Goal: Task Accomplishment & Management: Complete application form

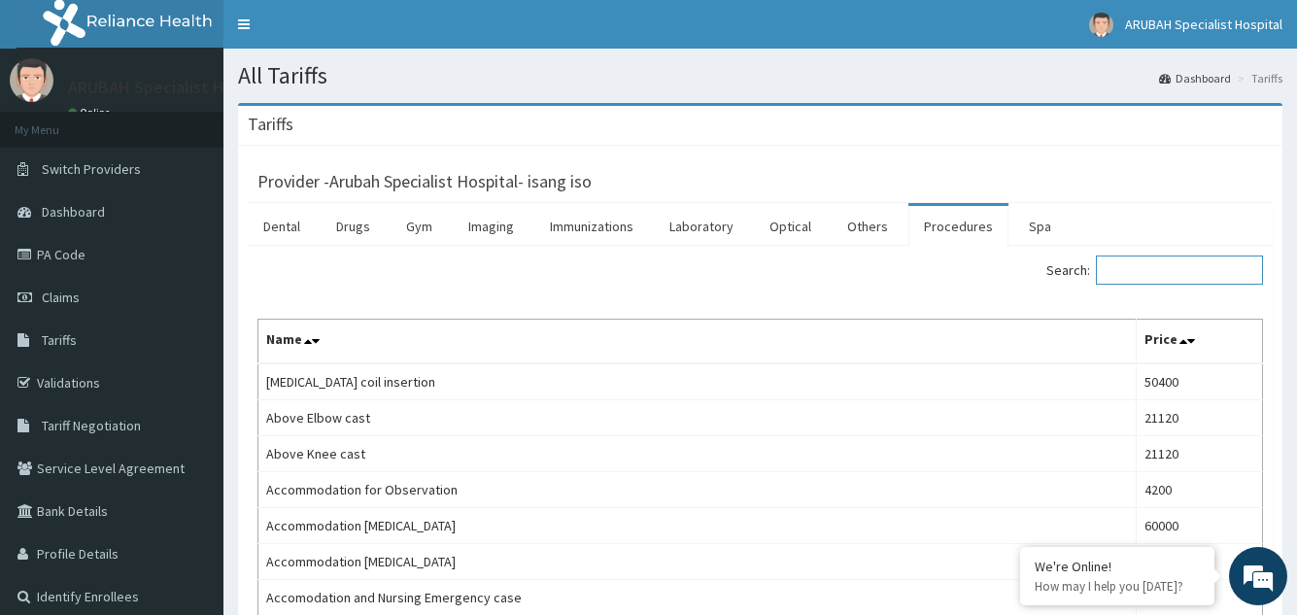
click at [1134, 265] on input "Search:" at bounding box center [1179, 270] width 167 height 29
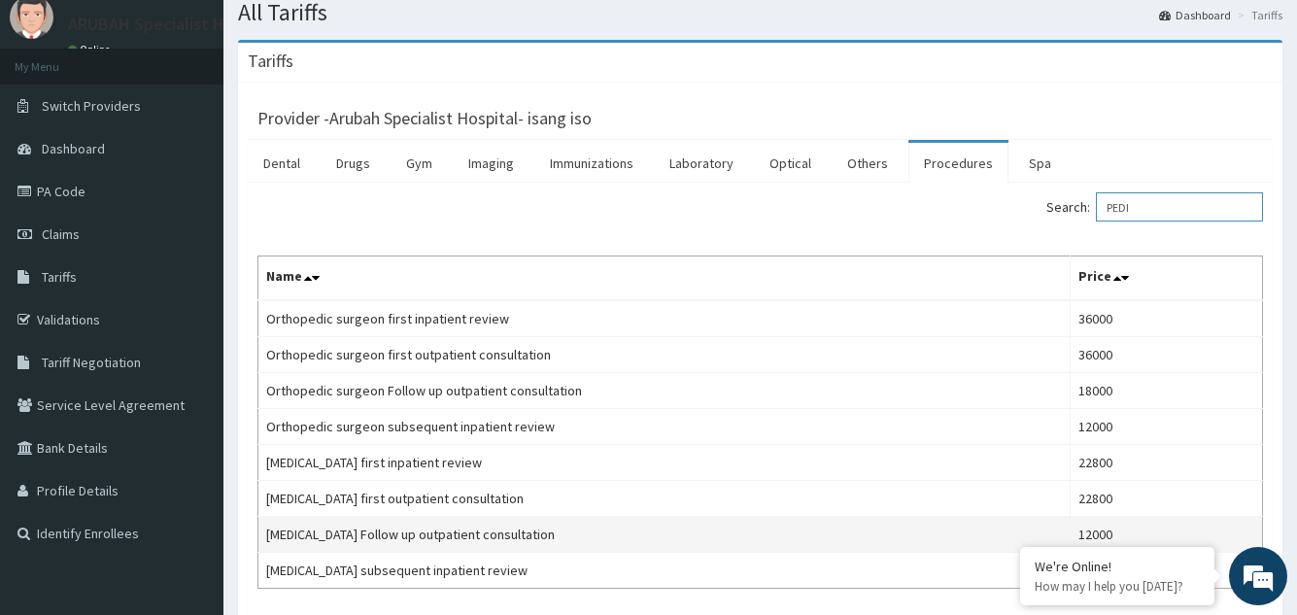
scroll to position [97, 0]
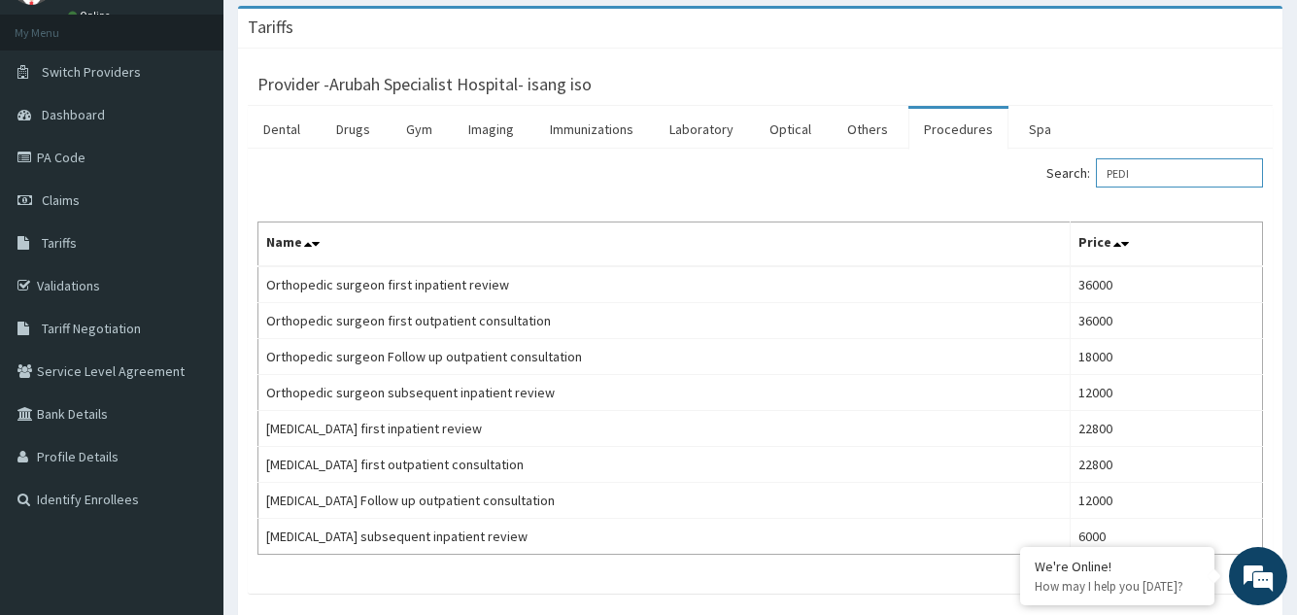
type input "PEDI"
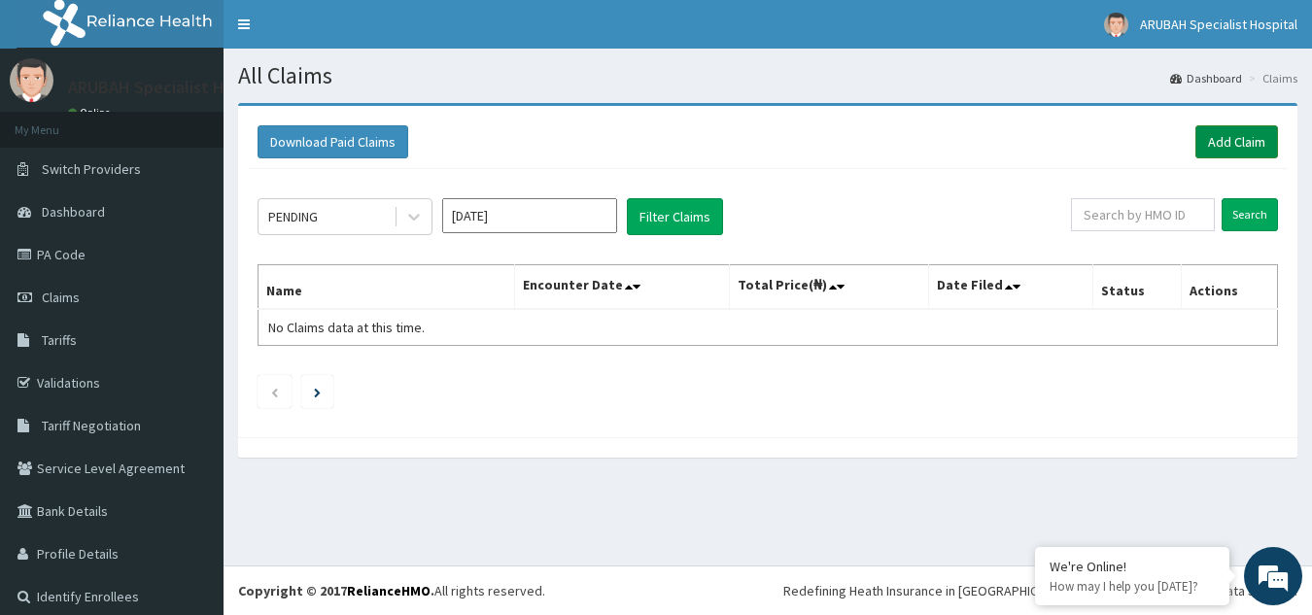
click at [1227, 142] on link "Add Claim" at bounding box center [1236, 141] width 83 height 33
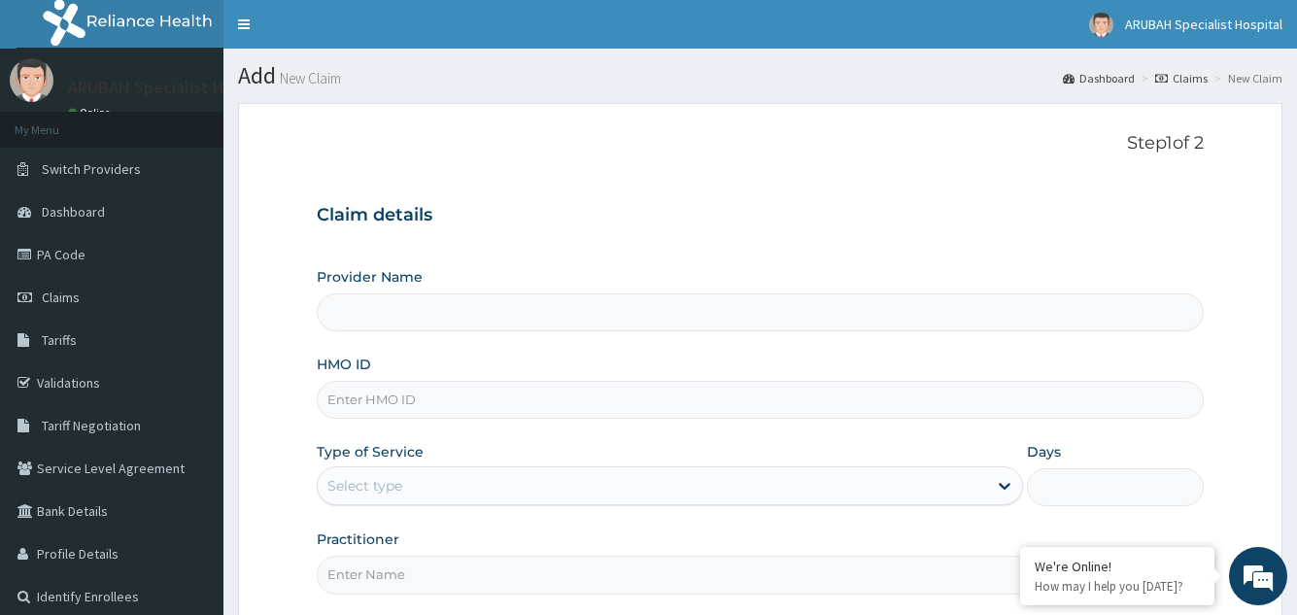
click at [459, 400] on input "HMO ID" at bounding box center [760, 400] width 886 height 38
paste input "NPM/10300/B"
type input "NPM/10300/B"
type input "Arubah Specialist Hospital- isang iso"
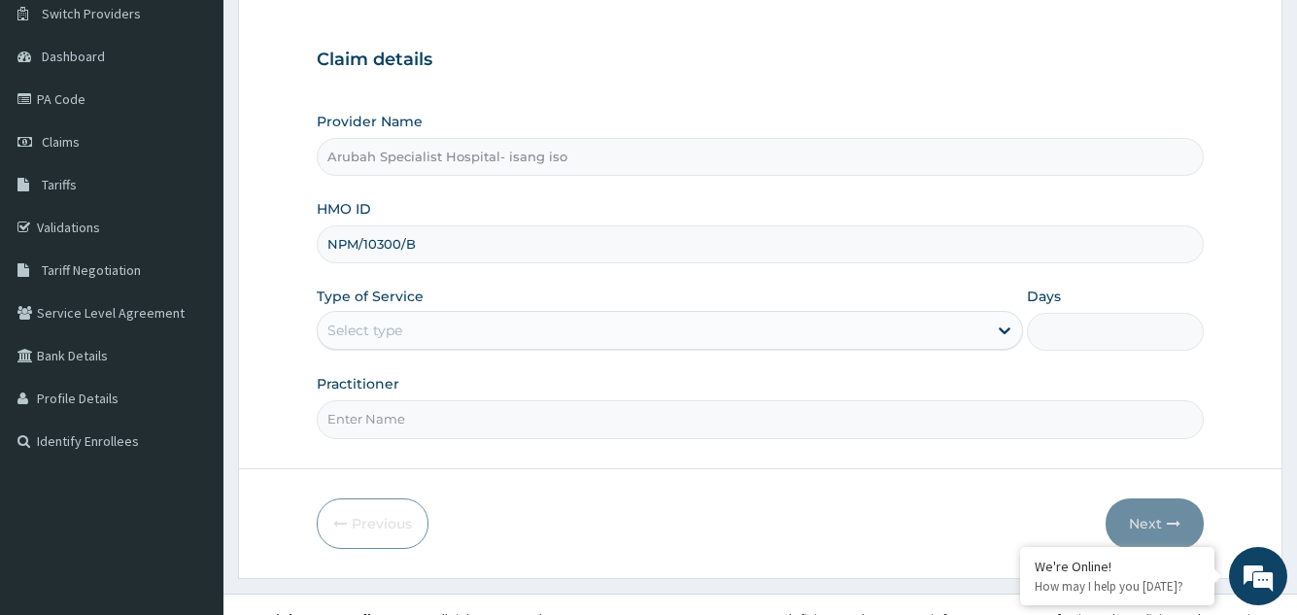
scroll to position [184, 0]
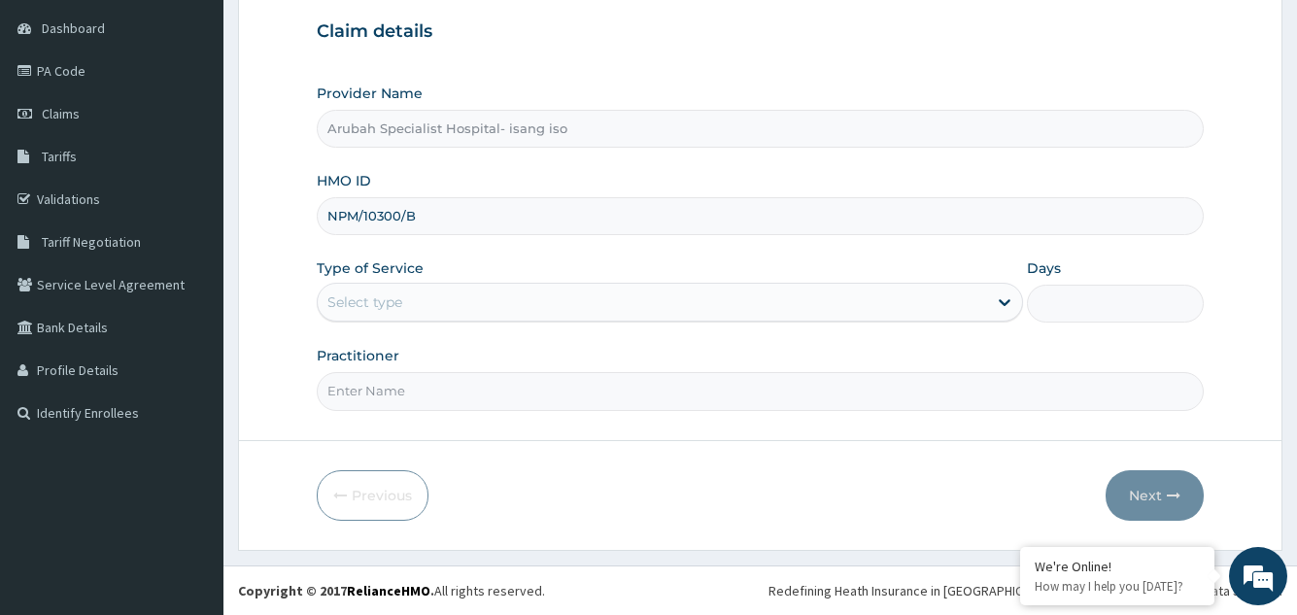
type input "NPM/10300/B"
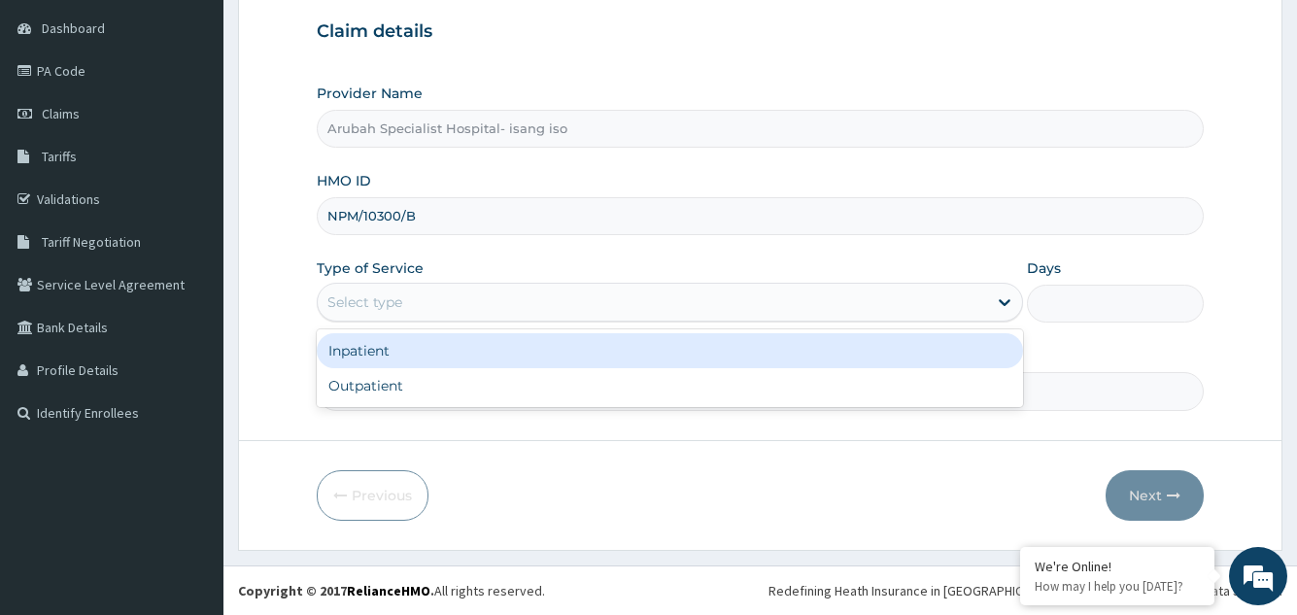
click at [584, 305] on div "Select type" at bounding box center [652, 302] width 668 height 31
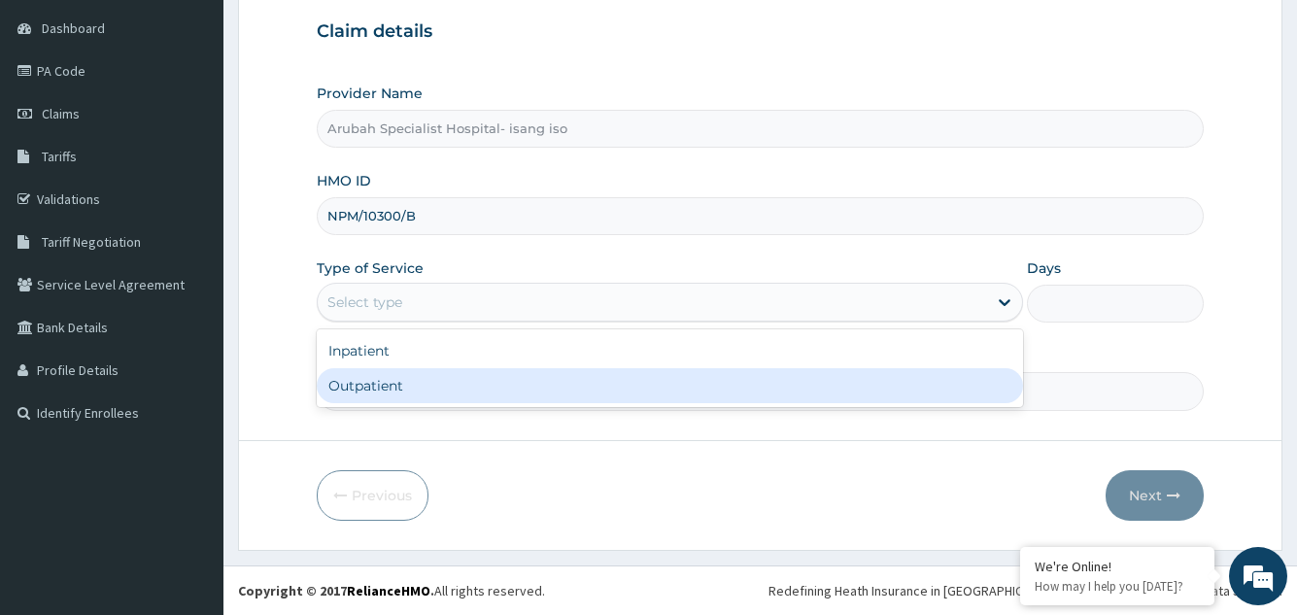
click at [522, 385] on div "Outpatient" at bounding box center [669, 385] width 705 height 35
type input "1"
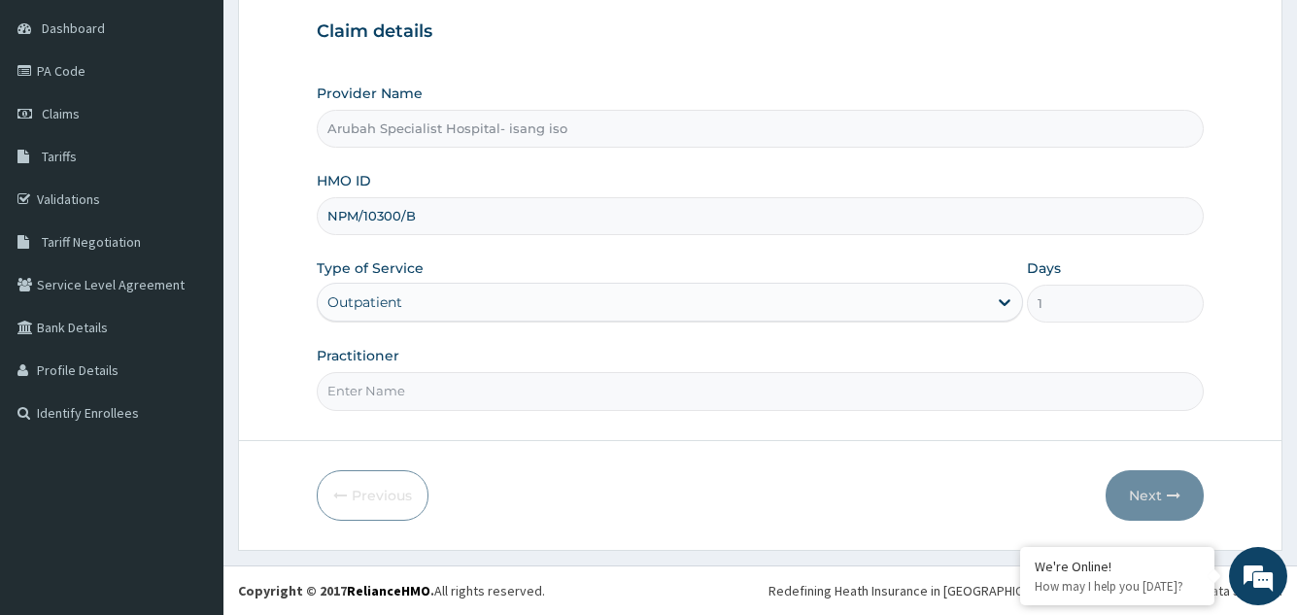
click at [619, 398] on input "Practitioner" at bounding box center [760, 391] width 886 height 38
type input "DR UKWEH"
click at [1142, 490] on button "Next" at bounding box center [1155, 495] width 98 height 51
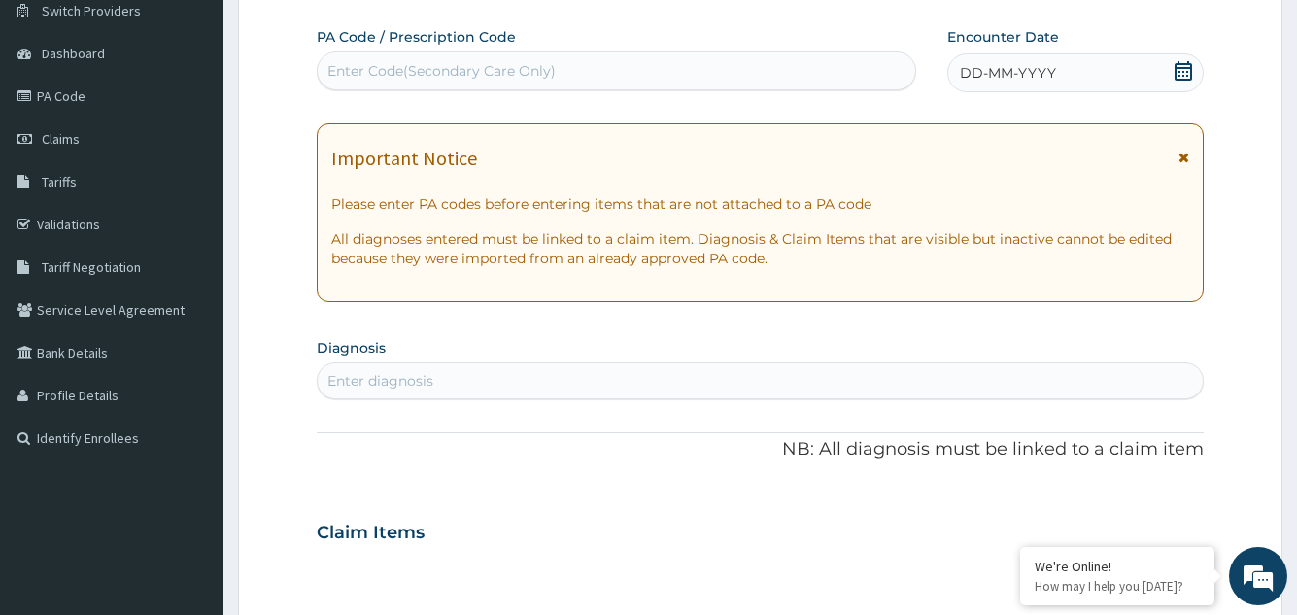
scroll to position [86, 0]
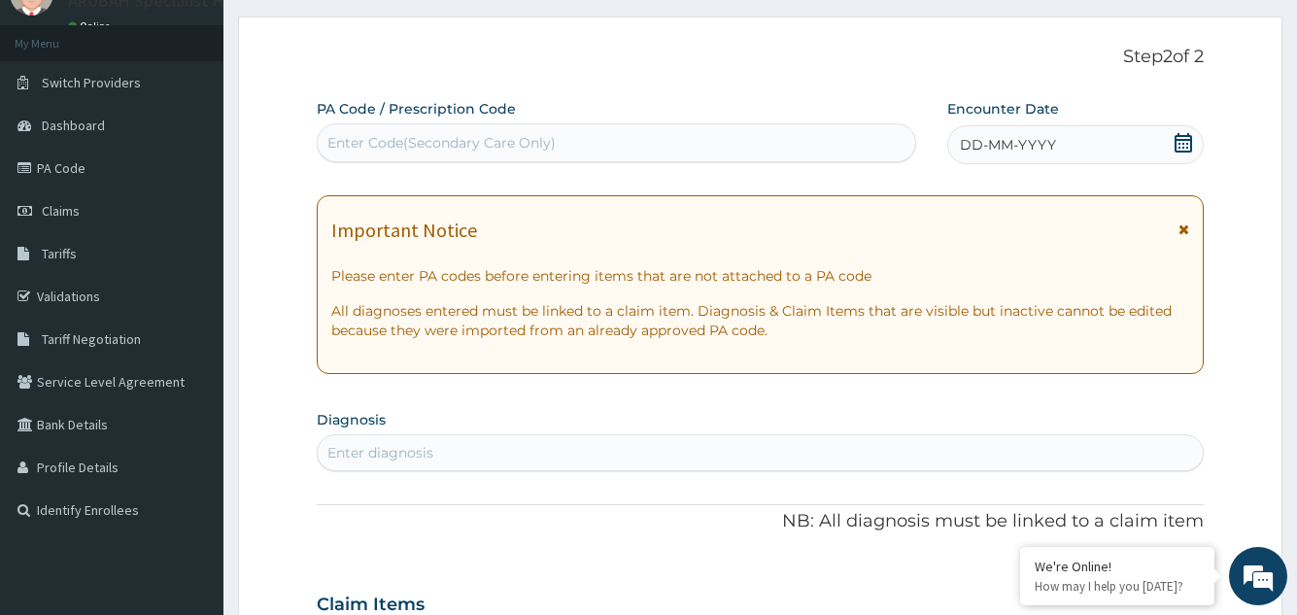
click at [1191, 140] on icon at bounding box center [1183, 142] width 17 height 19
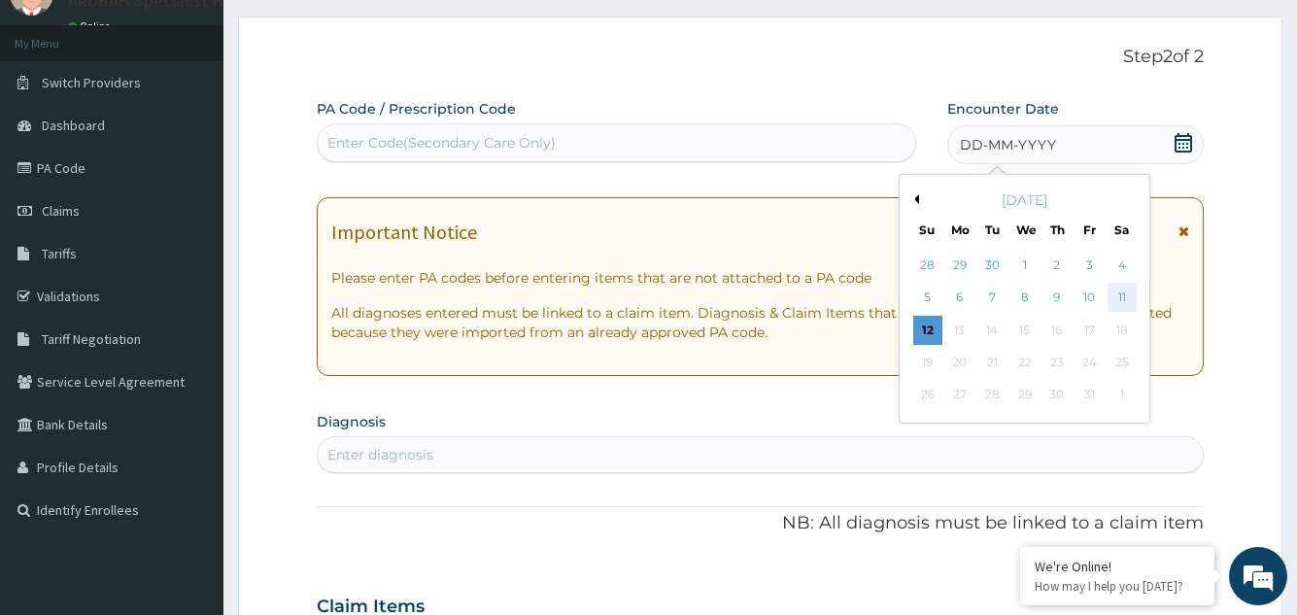
click at [1120, 287] on div "11" at bounding box center [1121, 298] width 29 height 29
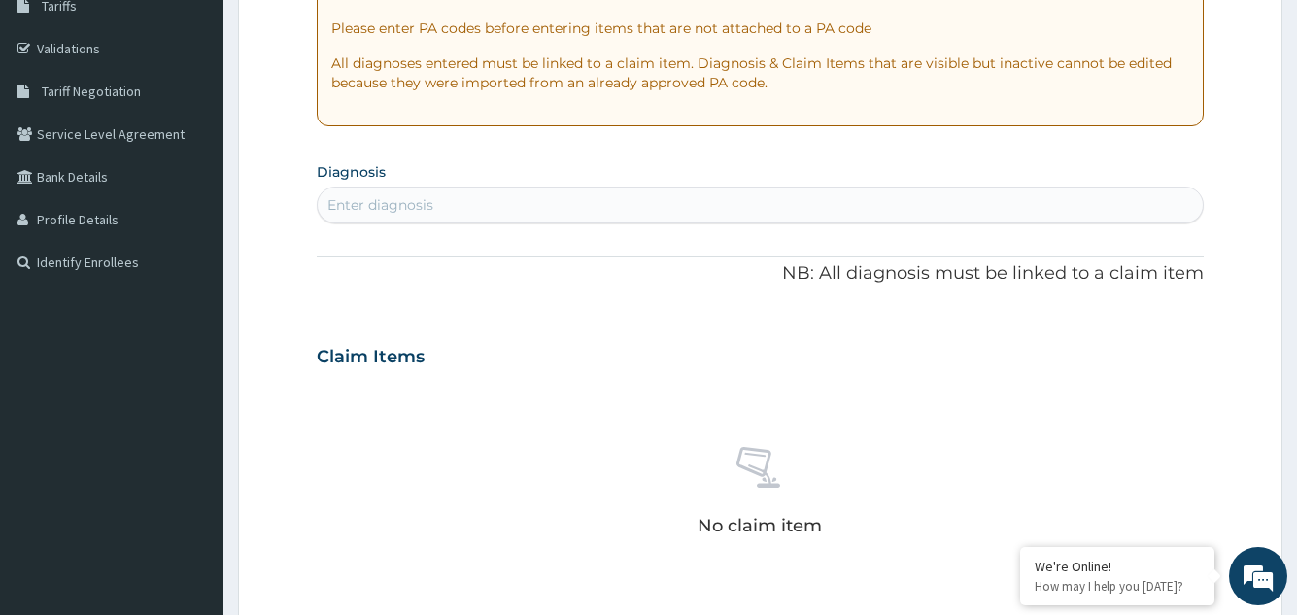
scroll to position [378, 0]
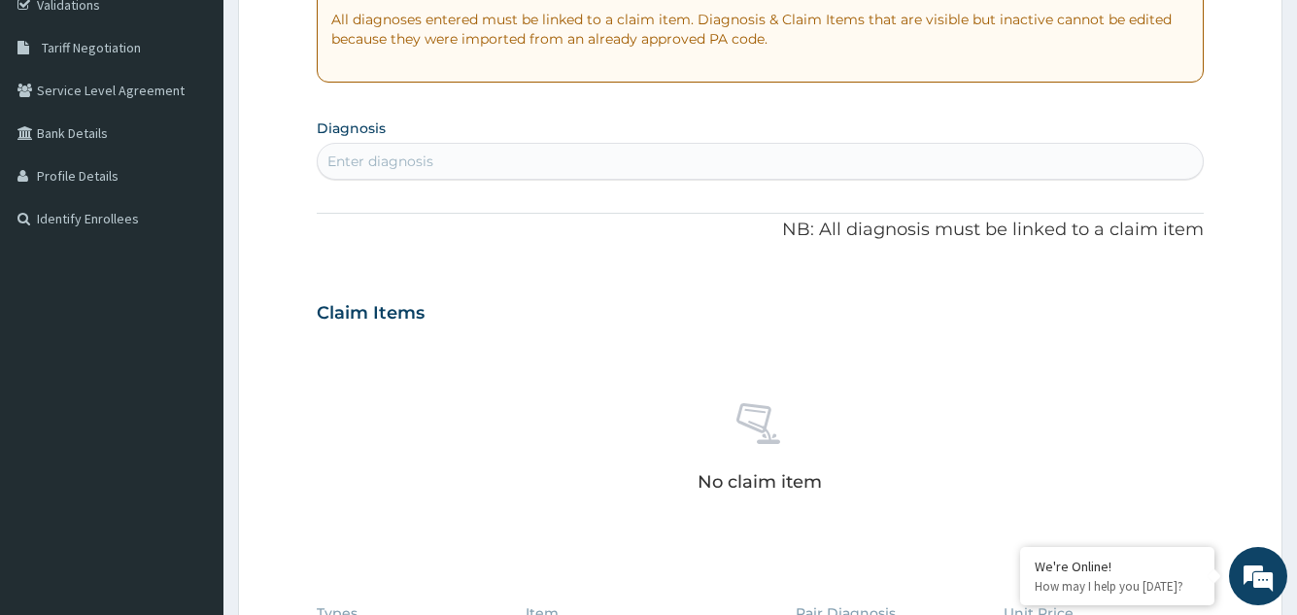
click at [629, 162] on div "Enter diagnosis" at bounding box center [760, 161] width 884 height 31
type input "P"
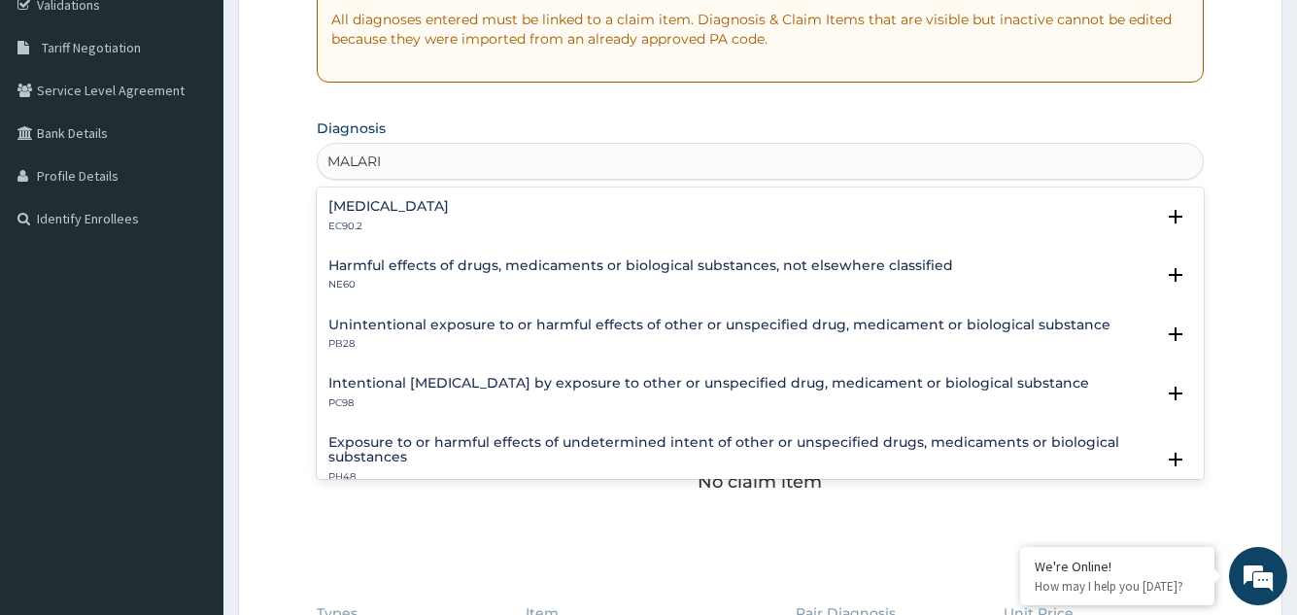
type input "MALARIA"
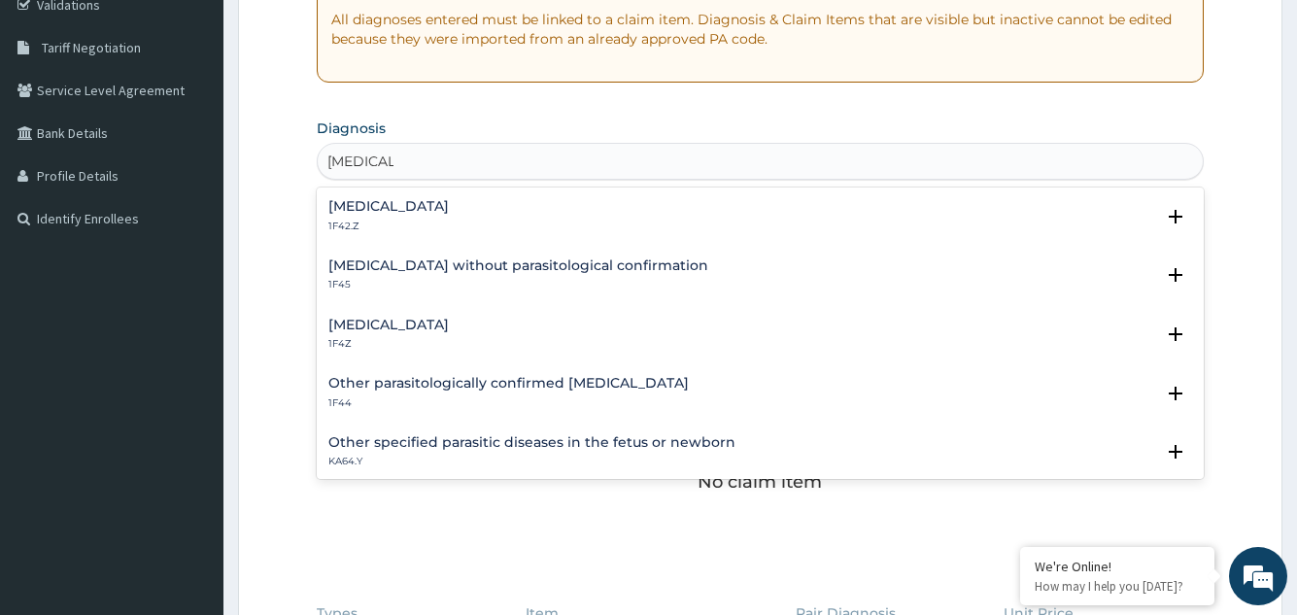
click at [508, 334] on div "Malaria, unspecified 1F4Z" at bounding box center [759, 335] width 863 height 34
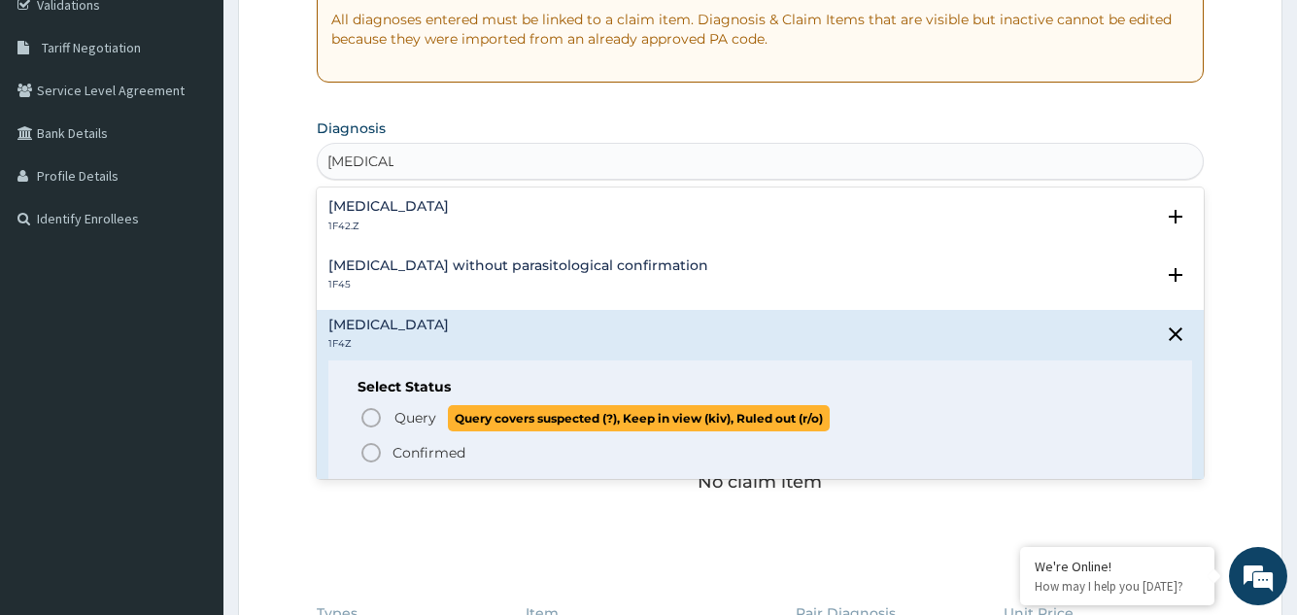
click at [398, 422] on span "Query" at bounding box center [415, 417] width 42 height 19
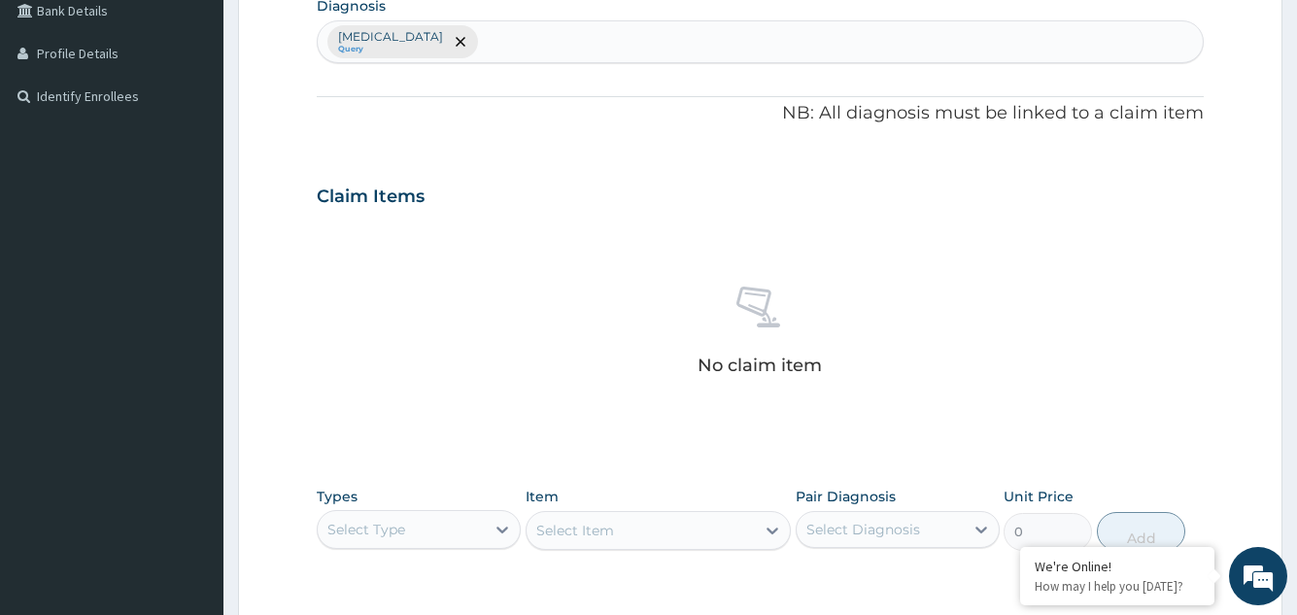
scroll to position [767, 0]
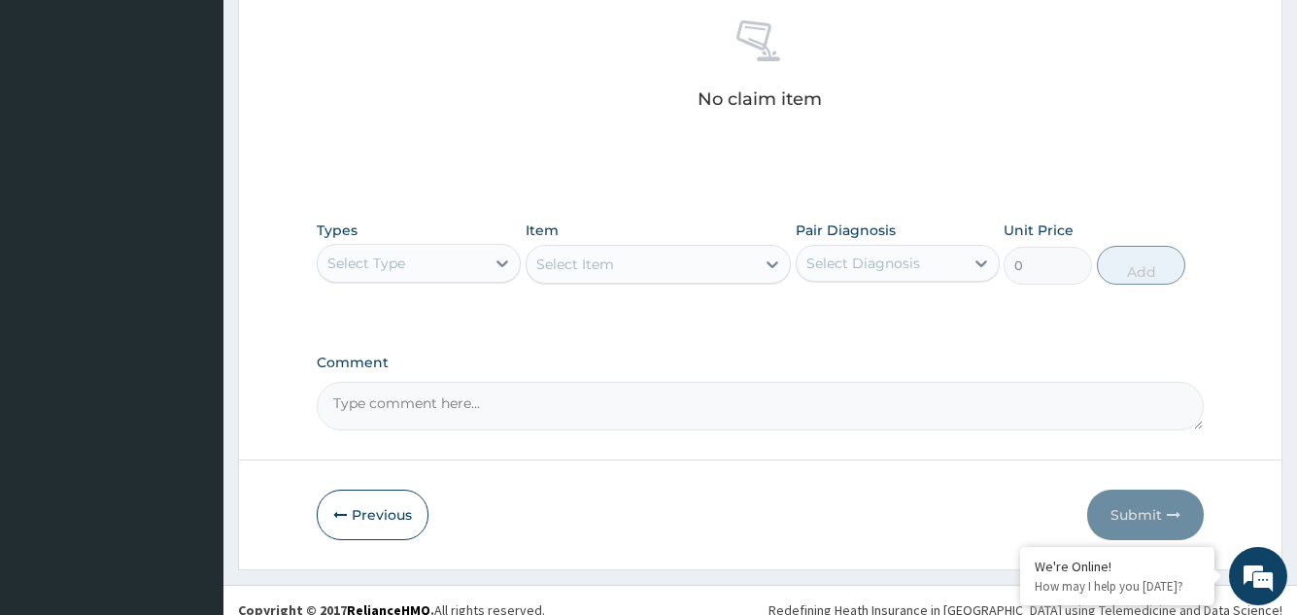
click at [424, 271] on div "Select Type" at bounding box center [401, 263] width 167 height 31
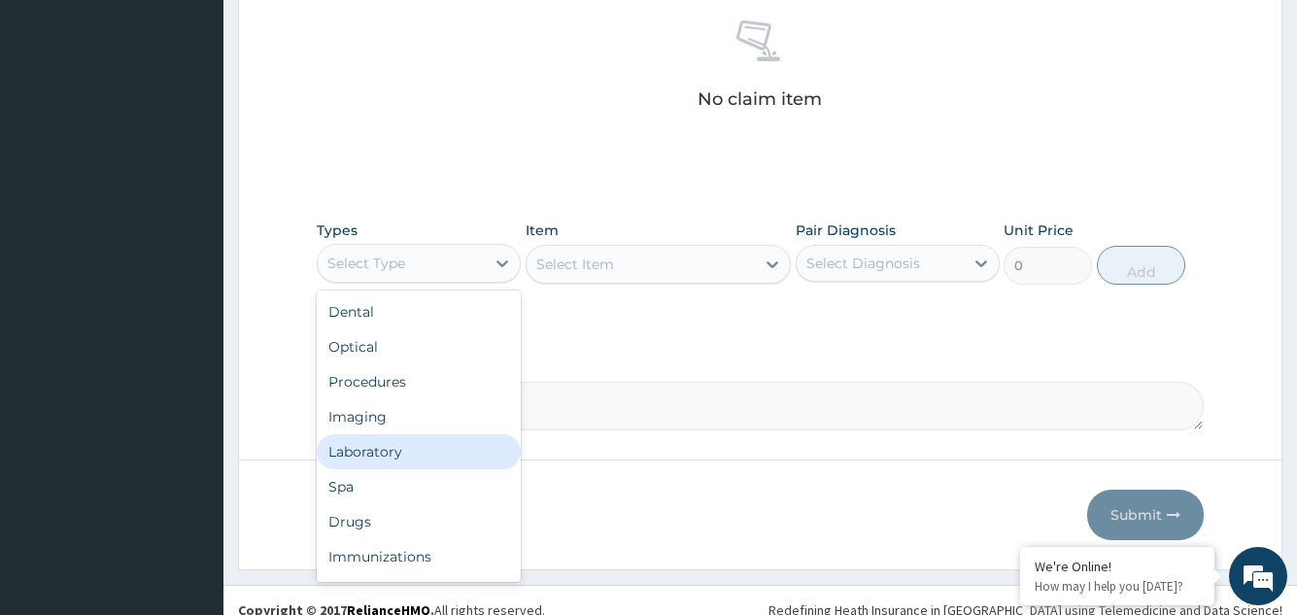
click at [400, 439] on div "Laboratory" at bounding box center [419, 451] width 204 height 35
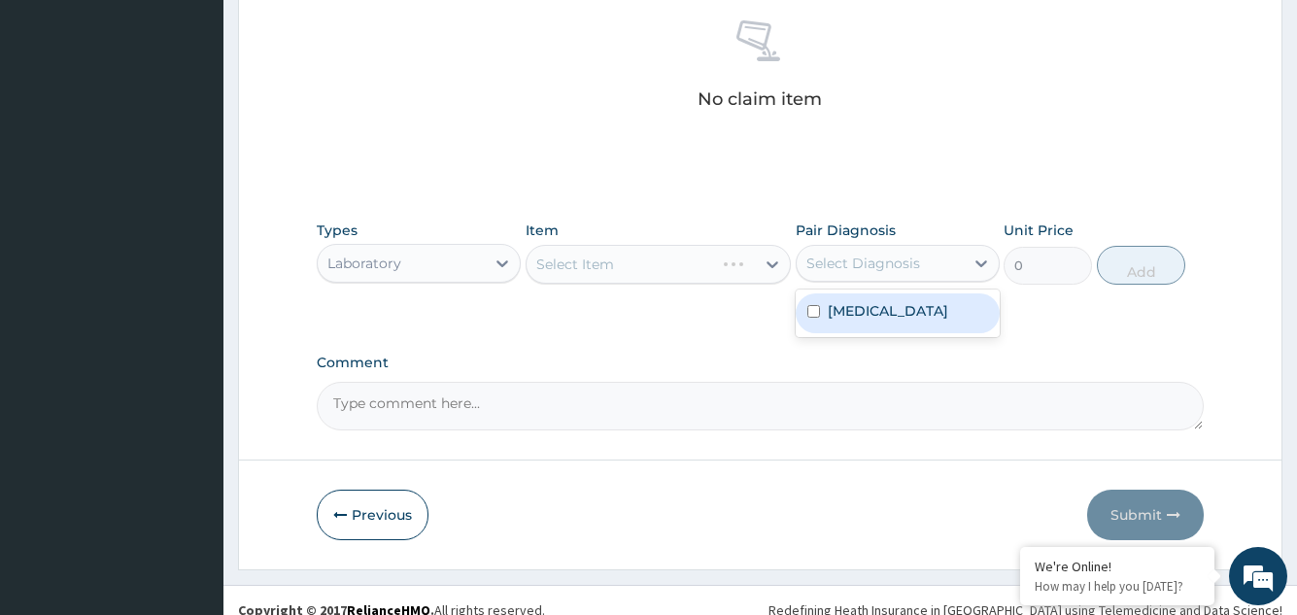
click at [844, 257] on div "Select Diagnosis" at bounding box center [863, 263] width 114 height 19
click at [842, 319] on label "Malaria, unspecified" at bounding box center [888, 310] width 120 height 19
checkbox input "true"
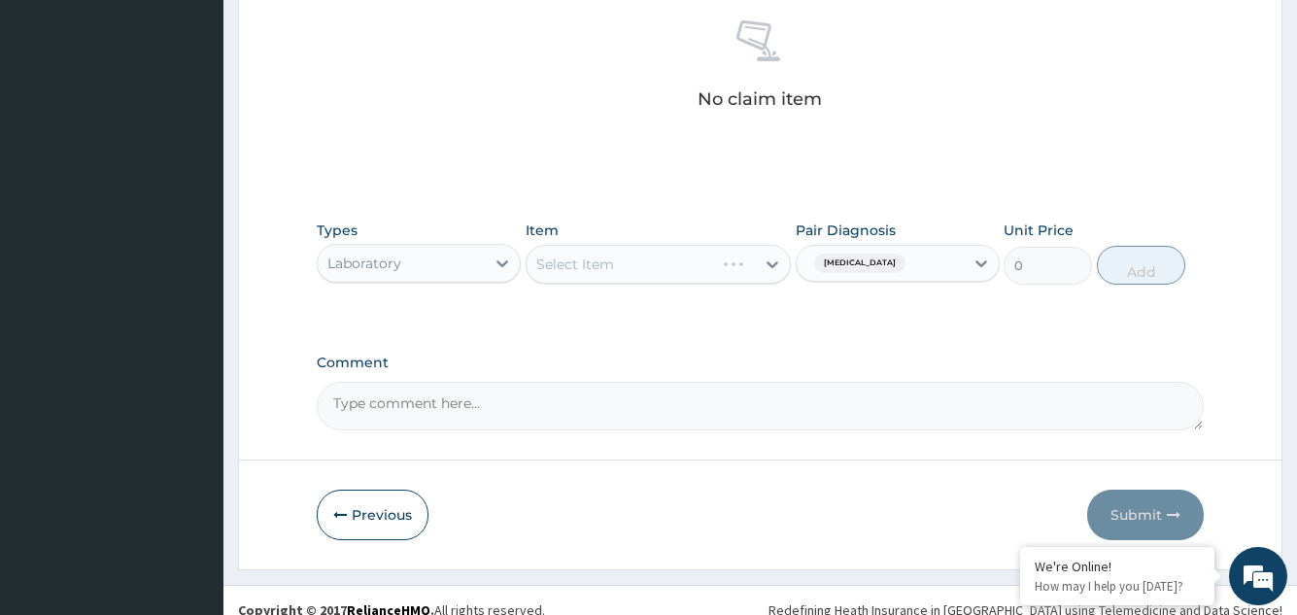
click at [689, 262] on div "Select Item" at bounding box center [659, 264] width 266 height 39
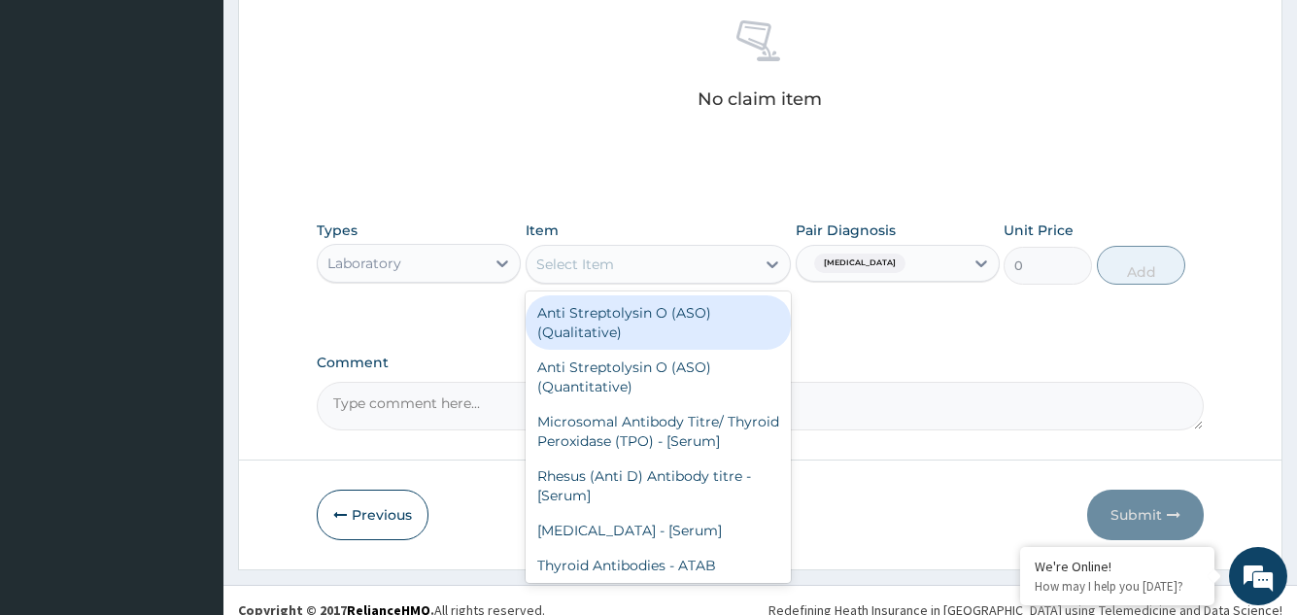
click at [689, 262] on div "Select Item" at bounding box center [641, 264] width 229 height 31
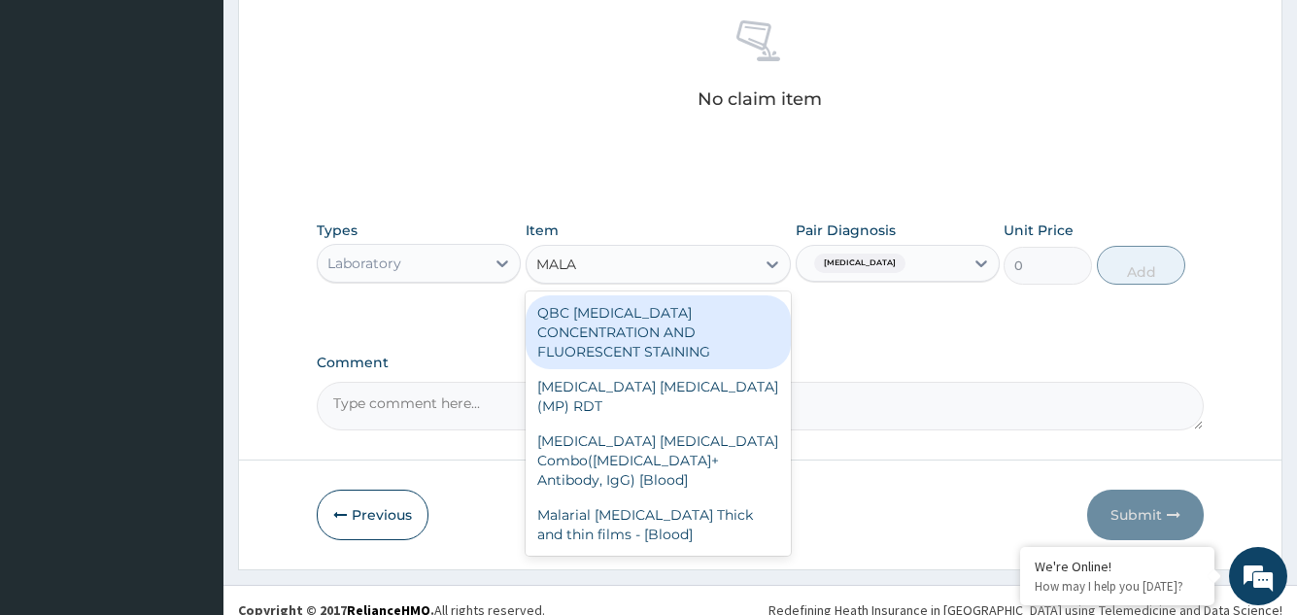
type input "MALAR"
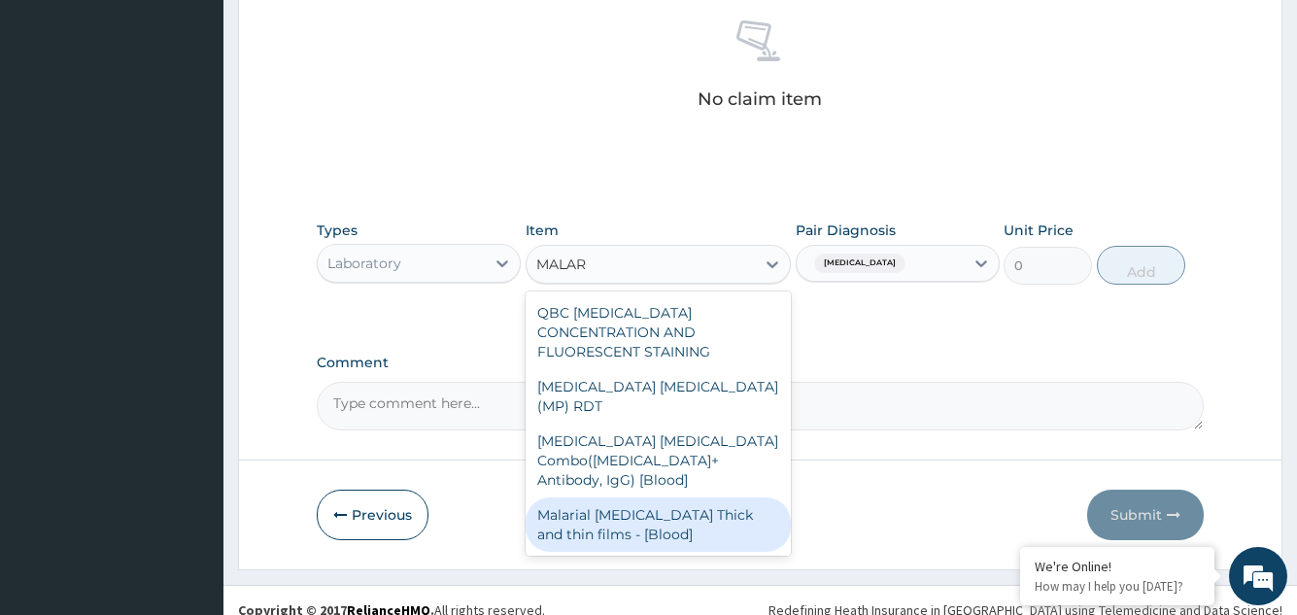
click at [664, 497] on div "Malarial Parasite Thick and thin films - [Blood]" at bounding box center [659, 524] width 266 height 54
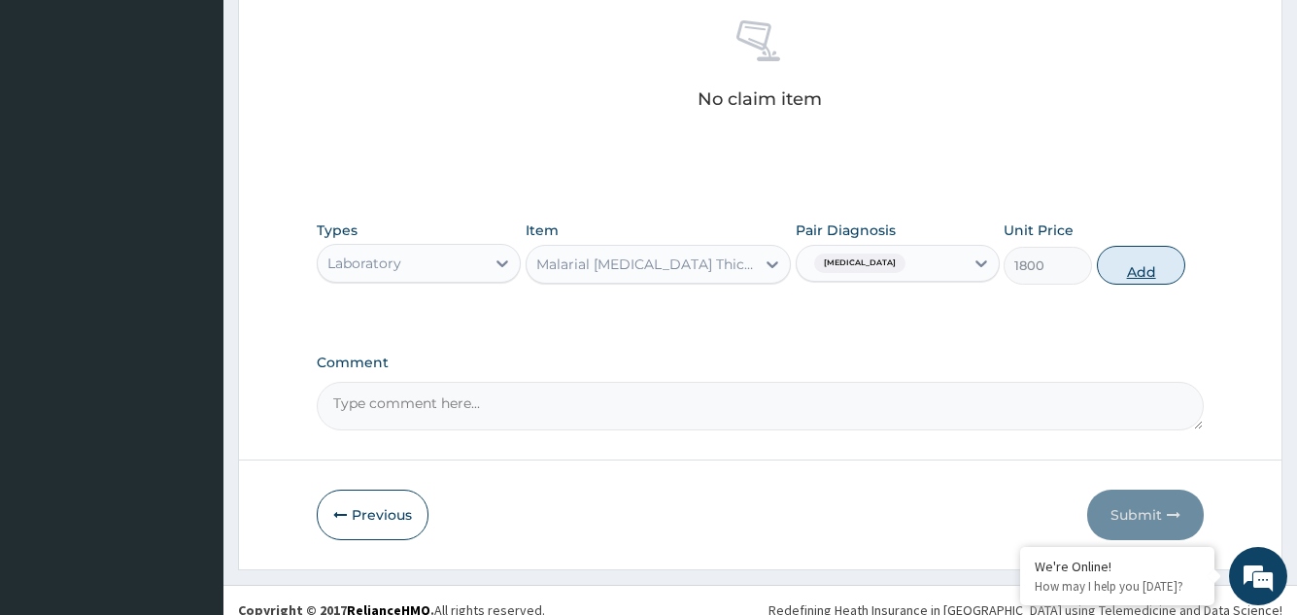
click at [1143, 264] on button "Add" at bounding box center [1141, 265] width 88 height 39
type input "0"
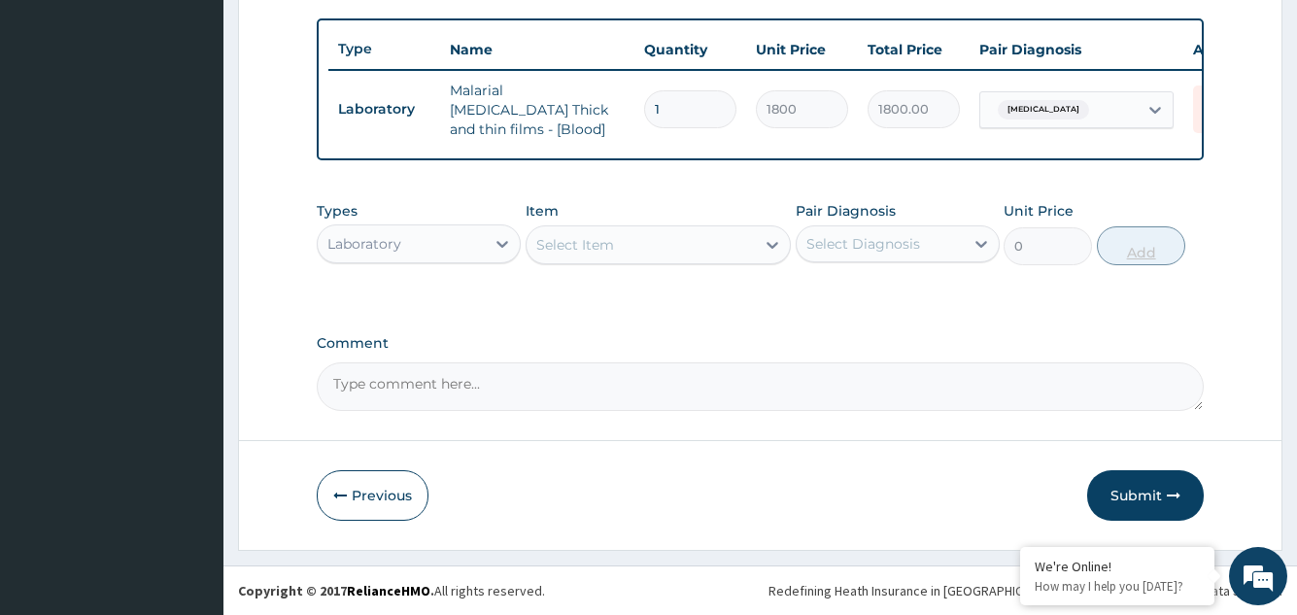
scroll to position [708, 0]
click at [1139, 484] on button "Submit" at bounding box center [1145, 495] width 117 height 51
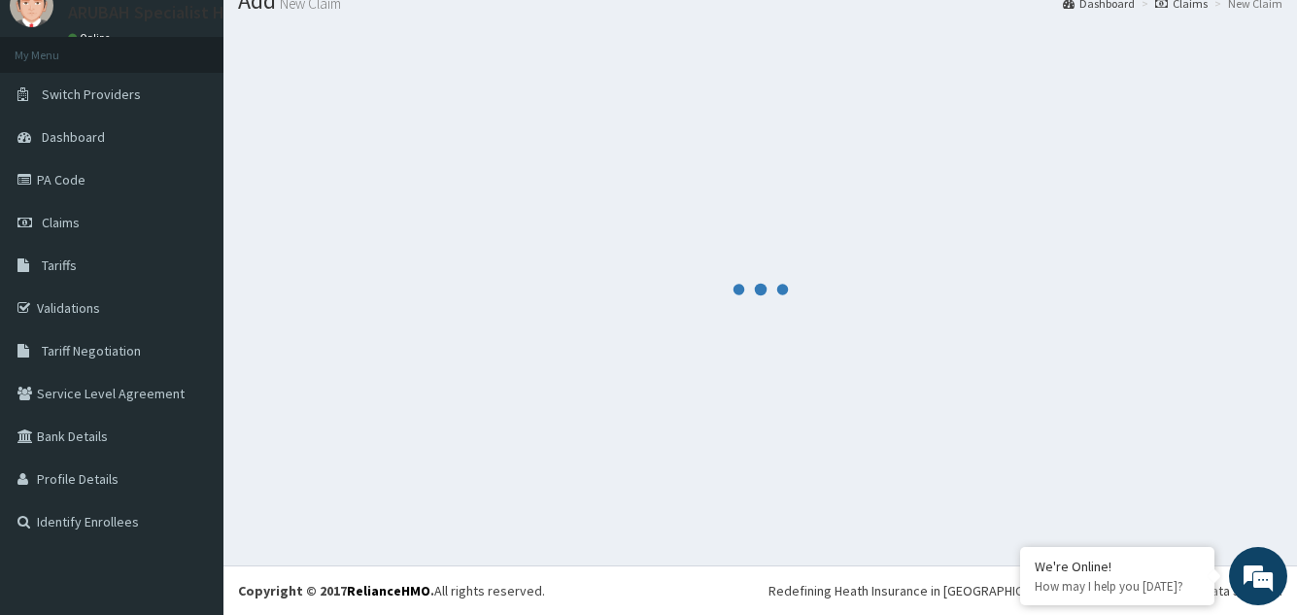
scroll to position [75, 0]
